Goal: Information Seeking & Learning: Learn about a topic

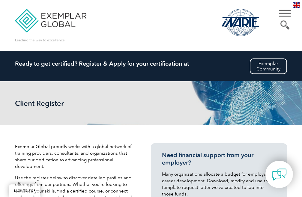
scroll to position [180, 0]
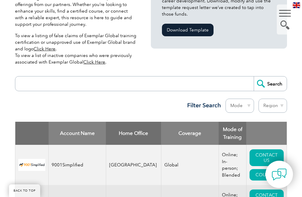
click at [101, 82] on input "search" at bounding box center [135, 84] width 235 height 14
type input "lms"
click at [265, 77] on input "Search" at bounding box center [270, 84] width 33 height 14
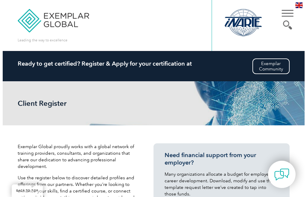
scroll to position [270, 0]
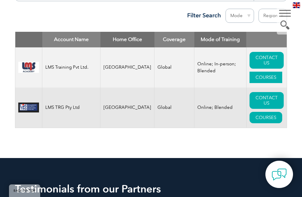
click at [257, 80] on link "COURSES" at bounding box center [266, 77] width 33 height 11
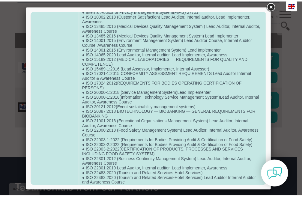
scroll to position [60, 0]
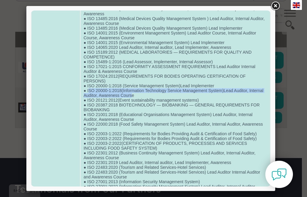
drag, startPoint x: 143, startPoint y: 100, endPoint x: 111, endPoint y: 97, distance: 31.4
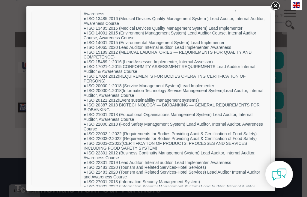
click at [275, 4] on link at bounding box center [275, 6] width 11 height 11
